Goal: Task Accomplishment & Management: Complete application form

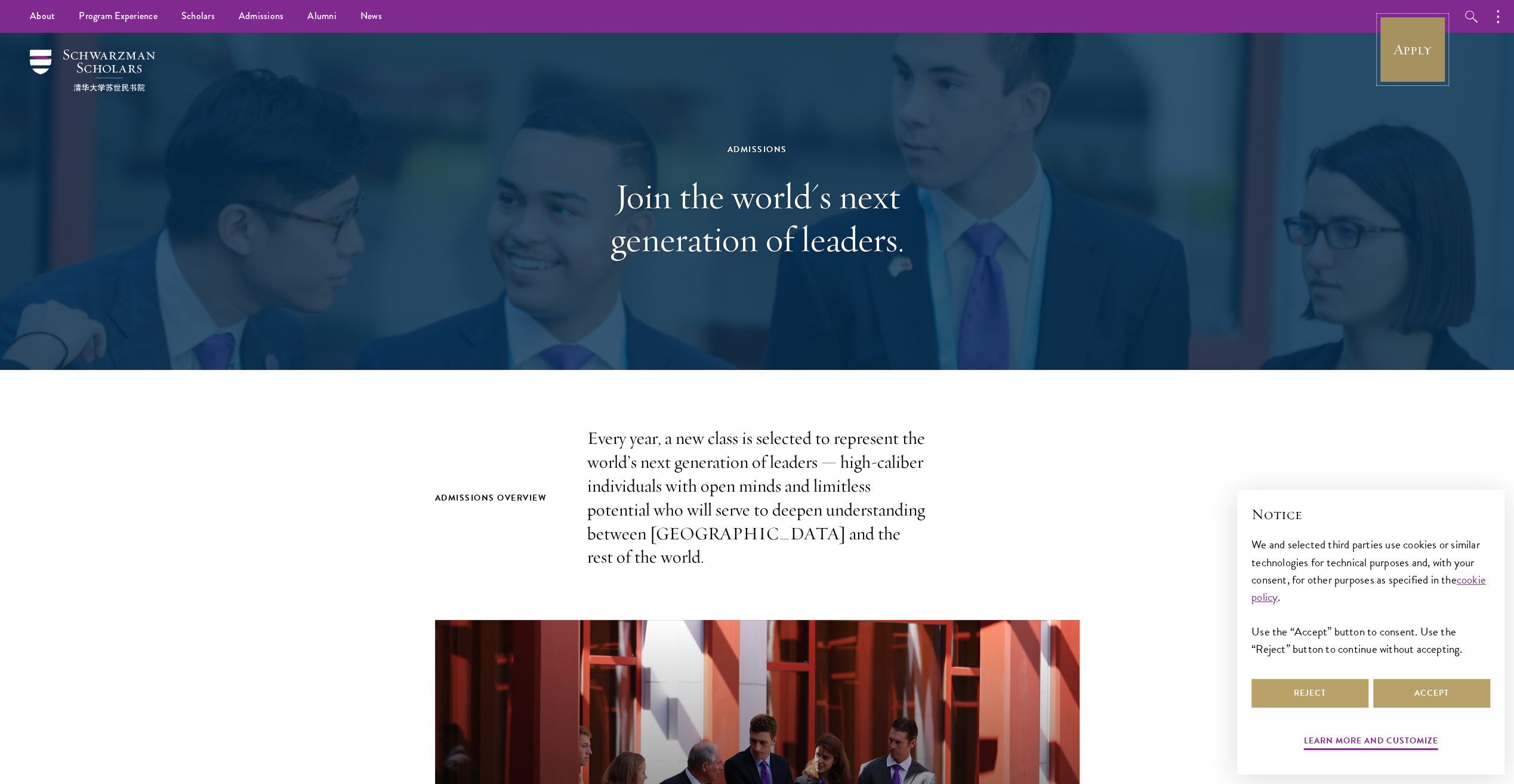
click at [1424, 49] on link "Apply" at bounding box center [1412, 49] width 67 height 67
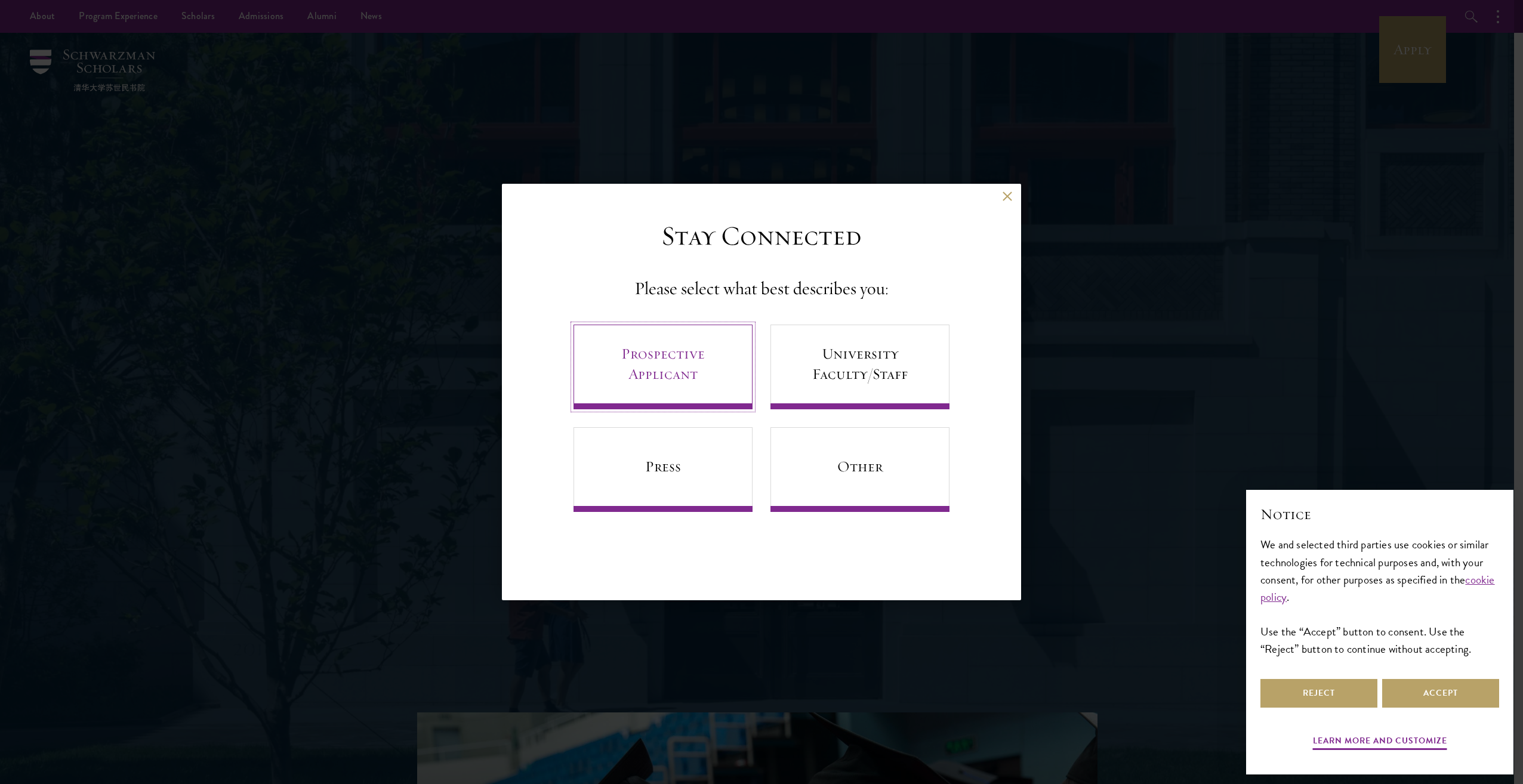
click at [658, 377] on link "Prospective Applicant" at bounding box center [663, 367] width 179 height 84
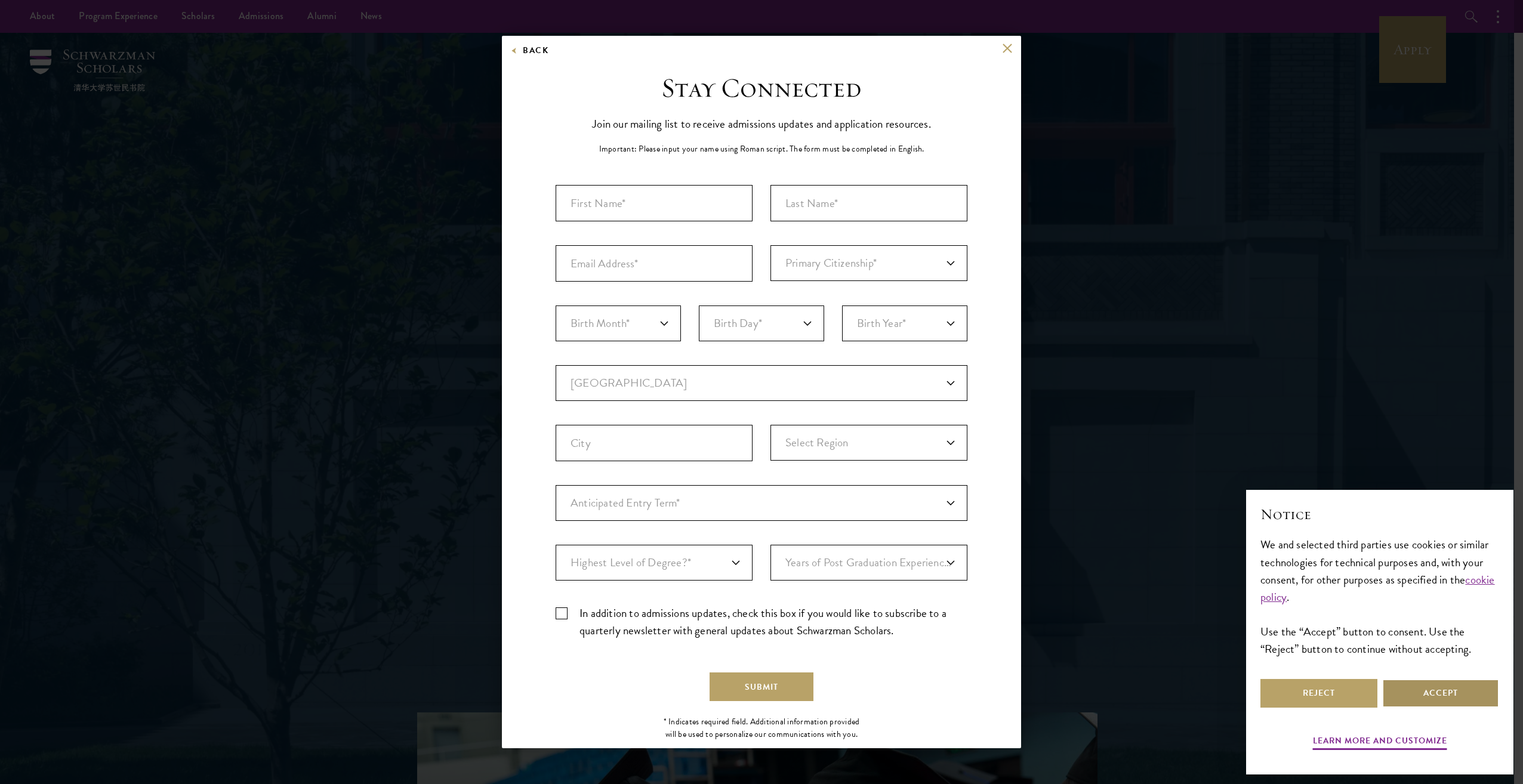
click at [1416, 687] on button "Accept" at bounding box center [1440, 693] width 117 height 29
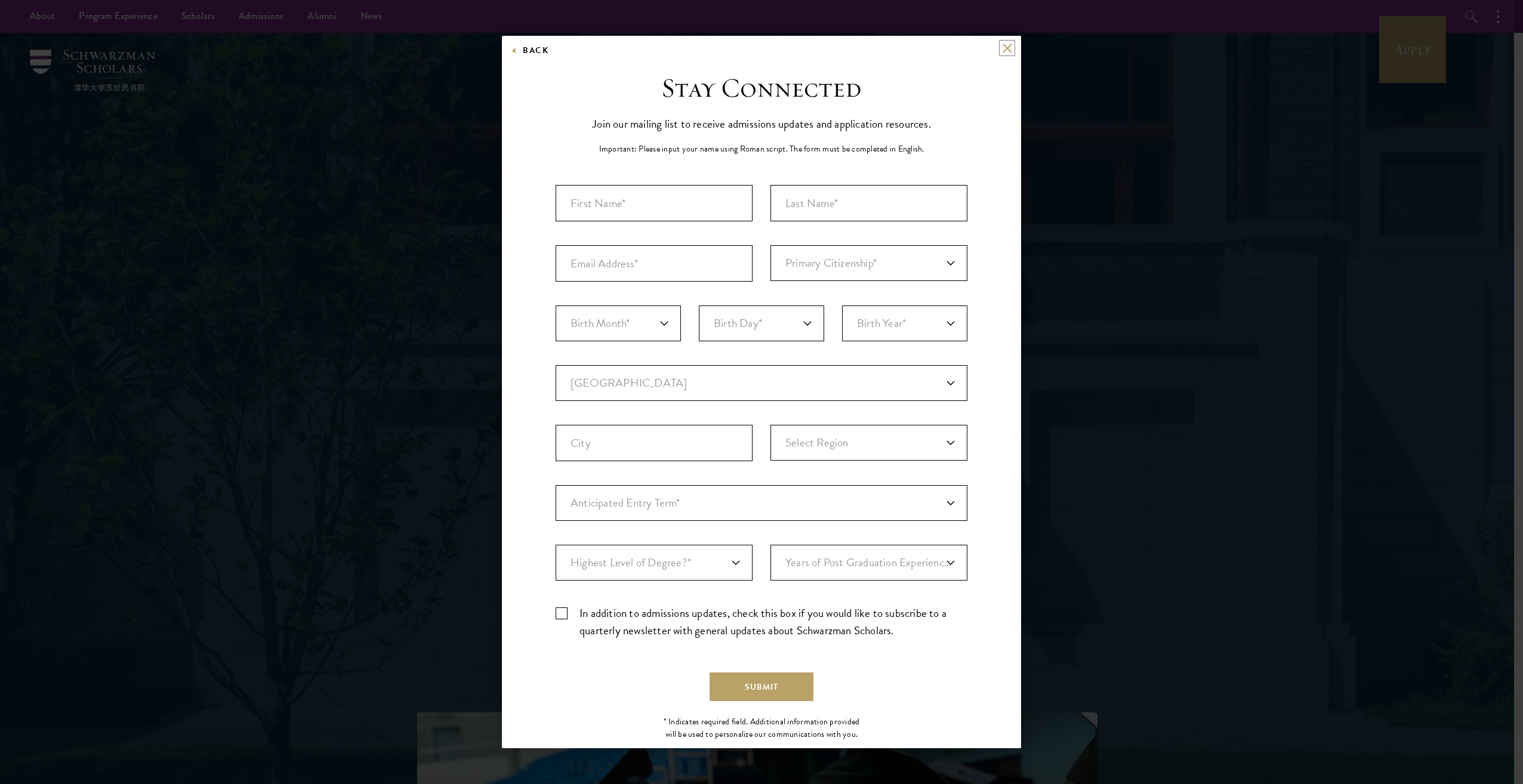
click at [1002, 48] on button at bounding box center [1007, 48] width 10 height 10
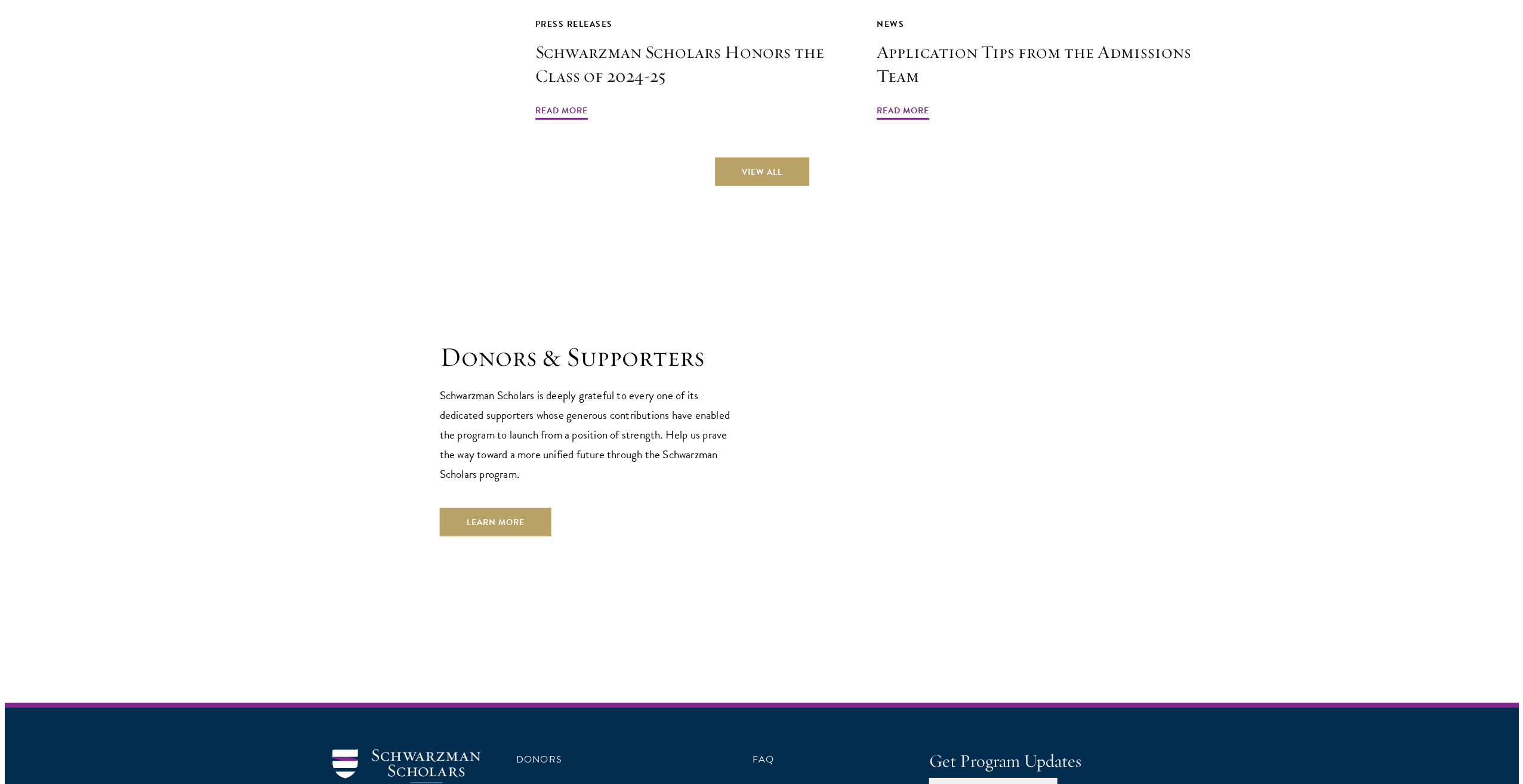
scroll to position [3431, 0]
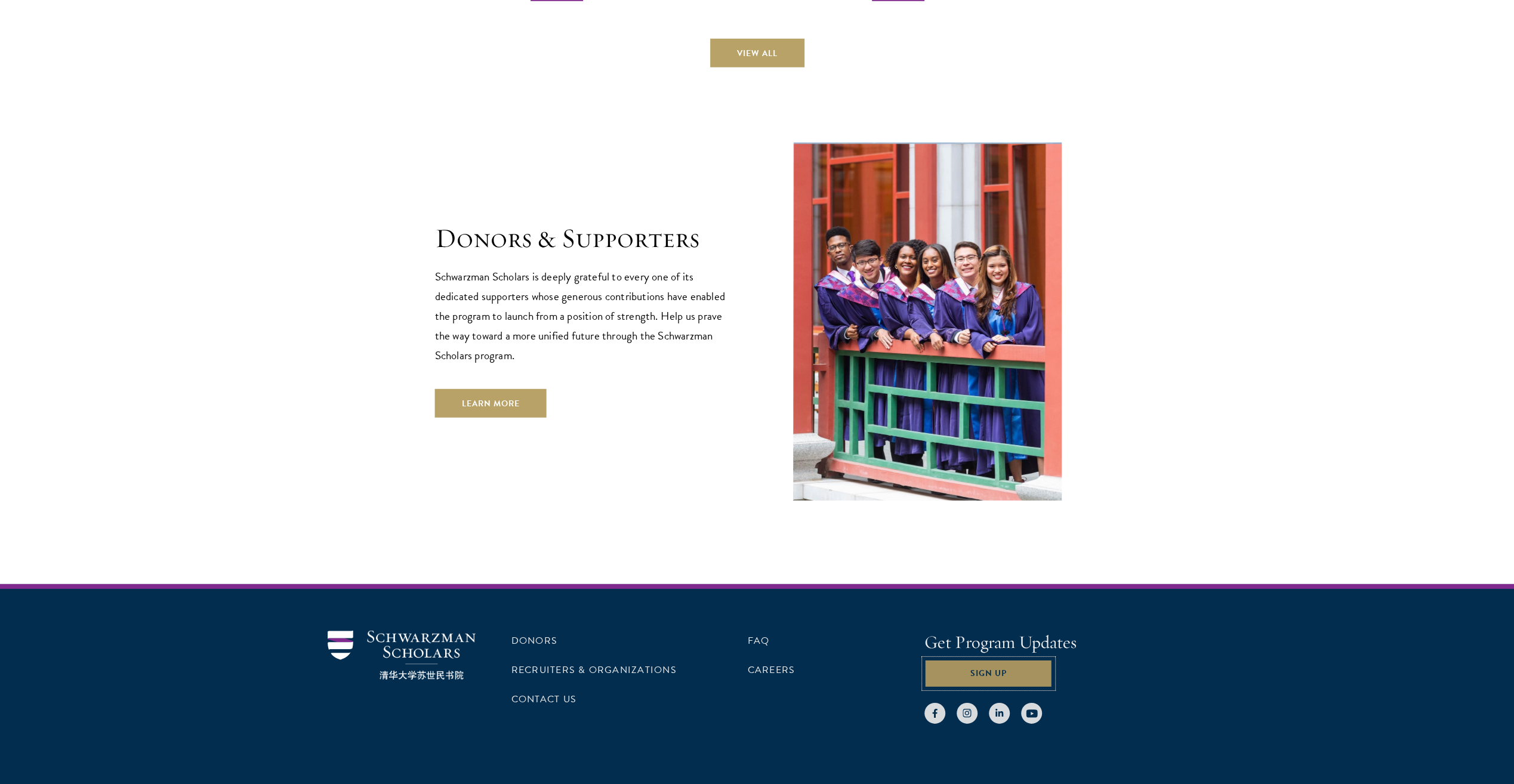
click at [970, 659] on button "Sign Up" at bounding box center [988, 673] width 128 height 29
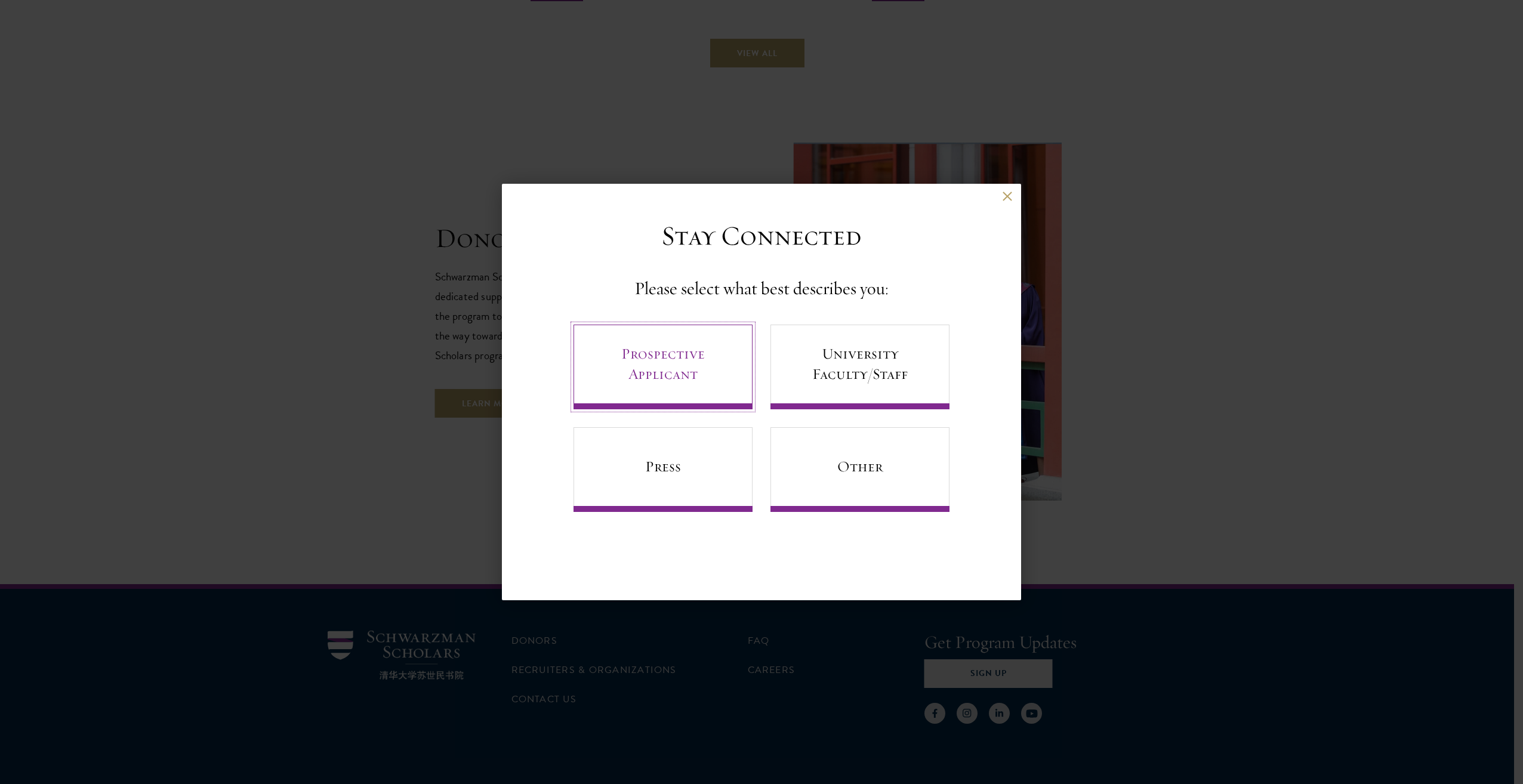
click at [659, 371] on link "Prospective Applicant" at bounding box center [663, 367] width 179 height 84
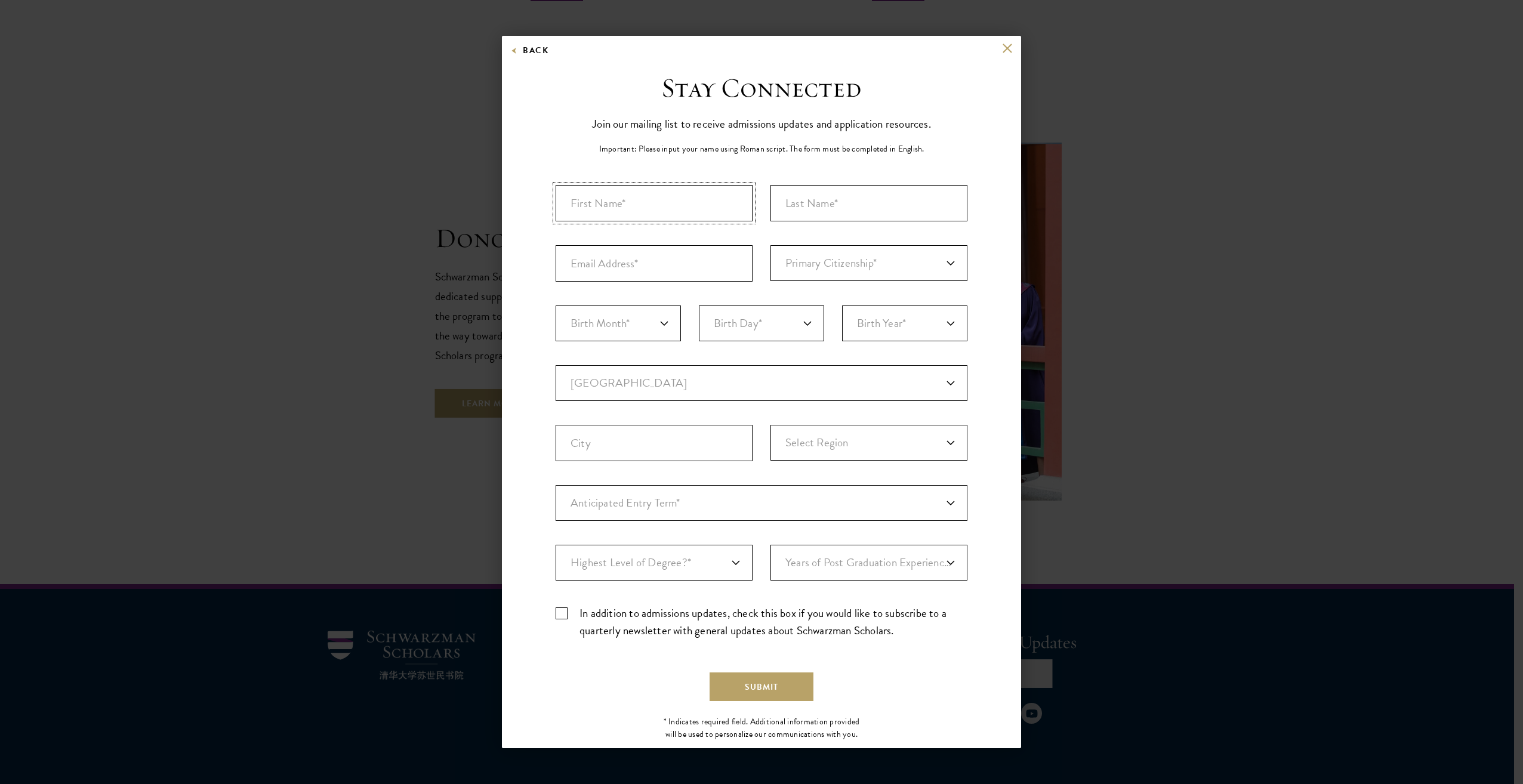
click at [611, 205] on input "First Name*" at bounding box center [654, 203] width 197 height 36
click at [1002, 49] on button at bounding box center [1007, 48] width 10 height 10
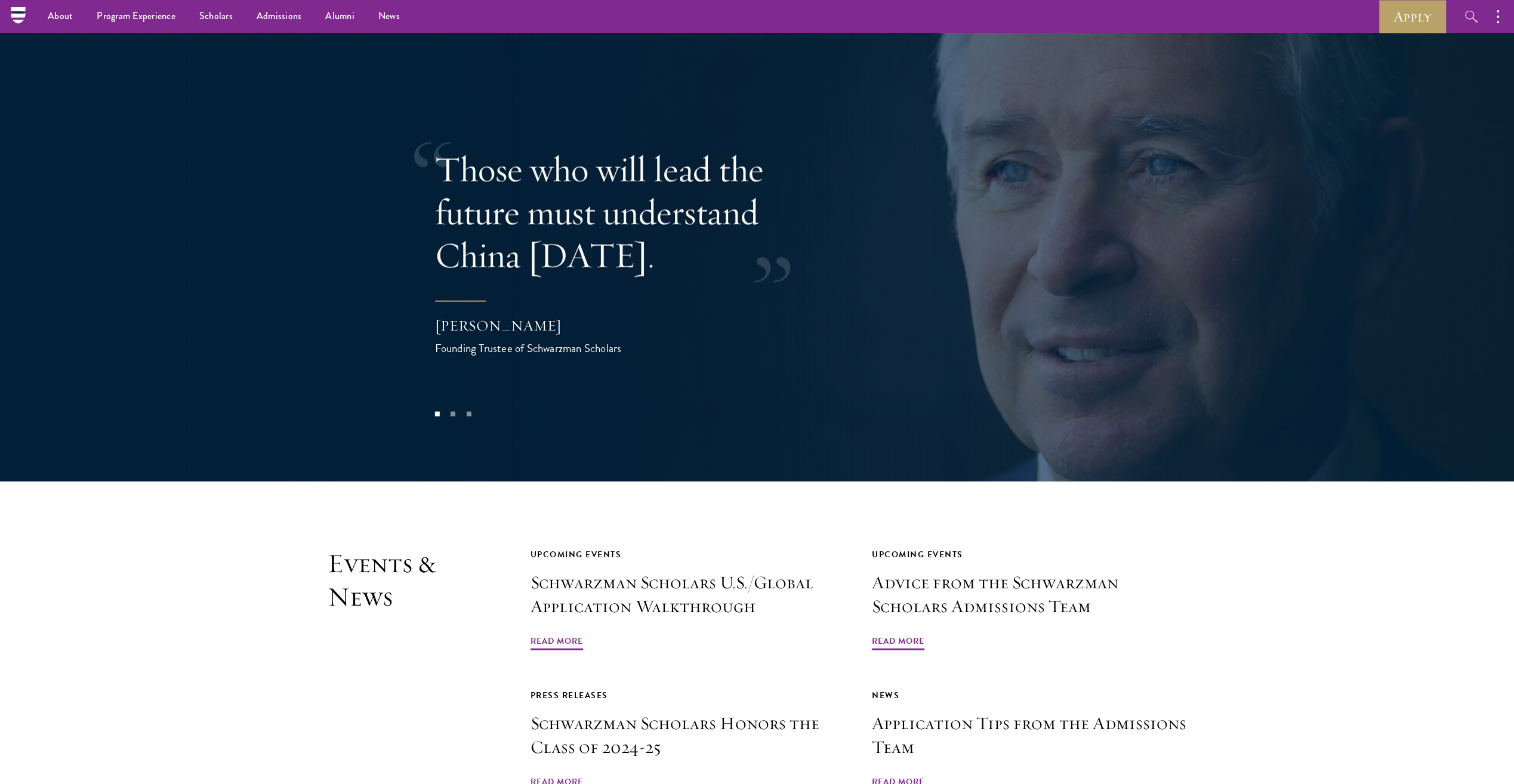
scroll to position [2536, 0]
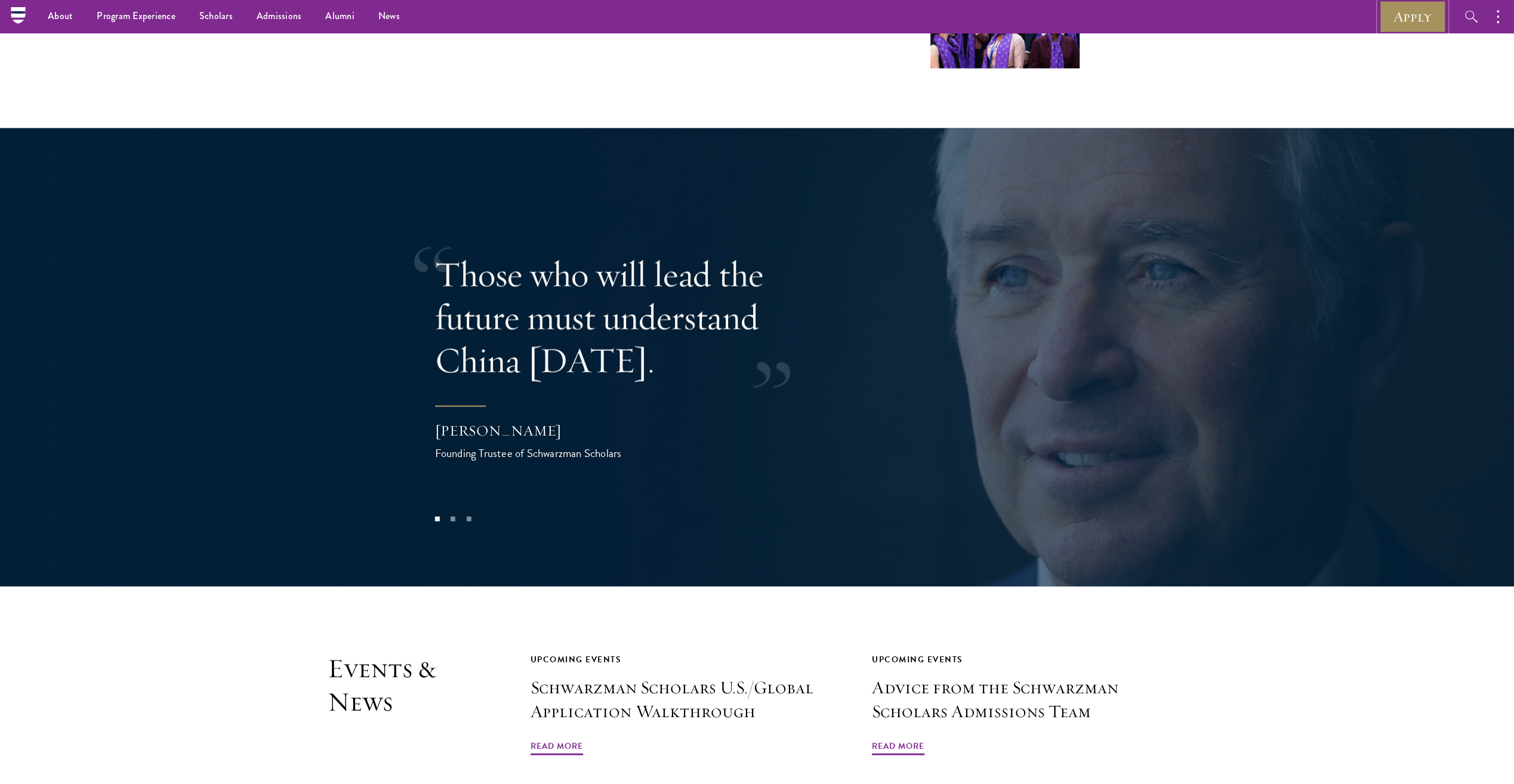
click at [1401, 22] on link "Apply" at bounding box center [1412, 17] width 67 height 33
